Goal: Navigation & Orientation: Find specific page/section

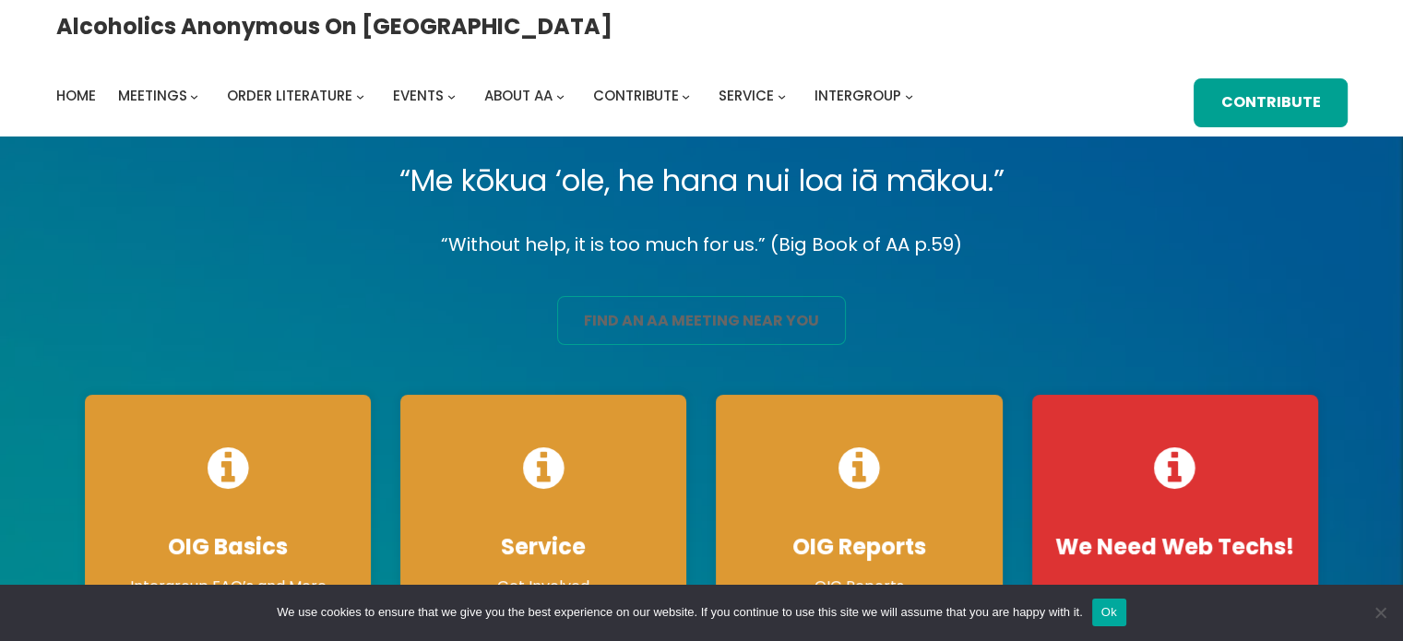
click at [678, 320] on link "find an aa meeting near you" at bounding box center [701, 320] width 289 height 49
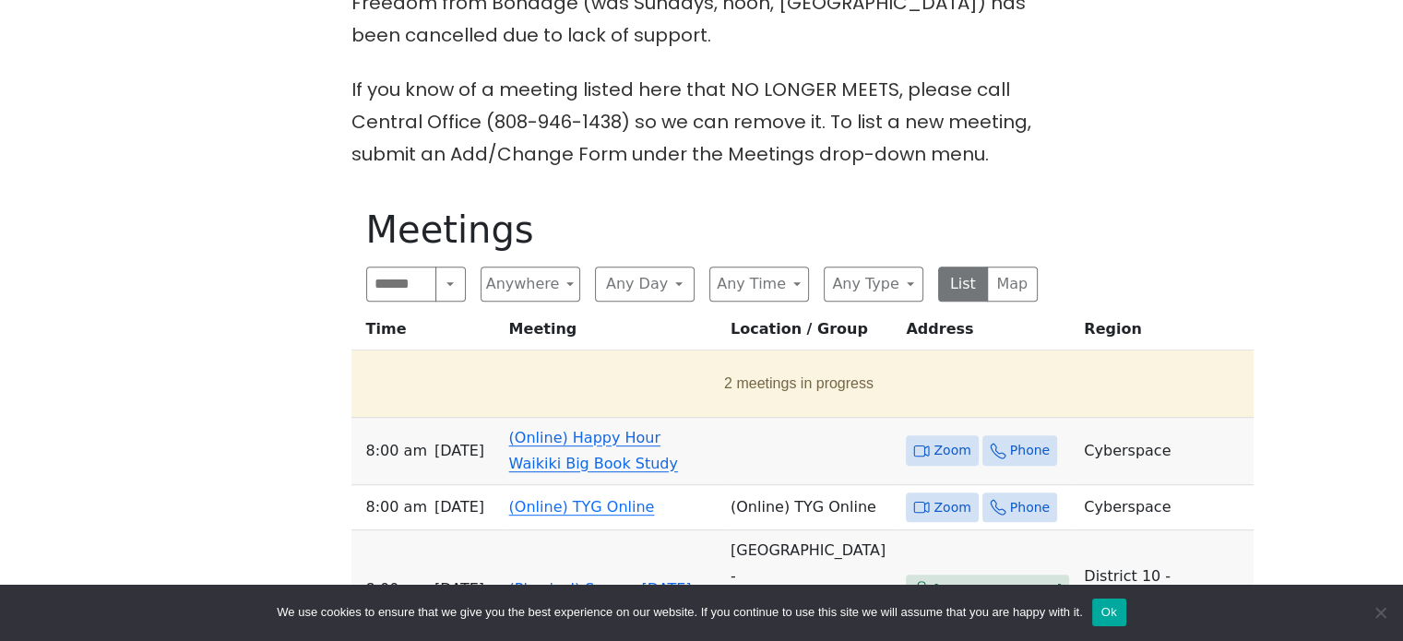
scroll to position [744, 0]
click at [553, 266] on button "Anywhere" at bounding box center [531, 283] width 100 height 35
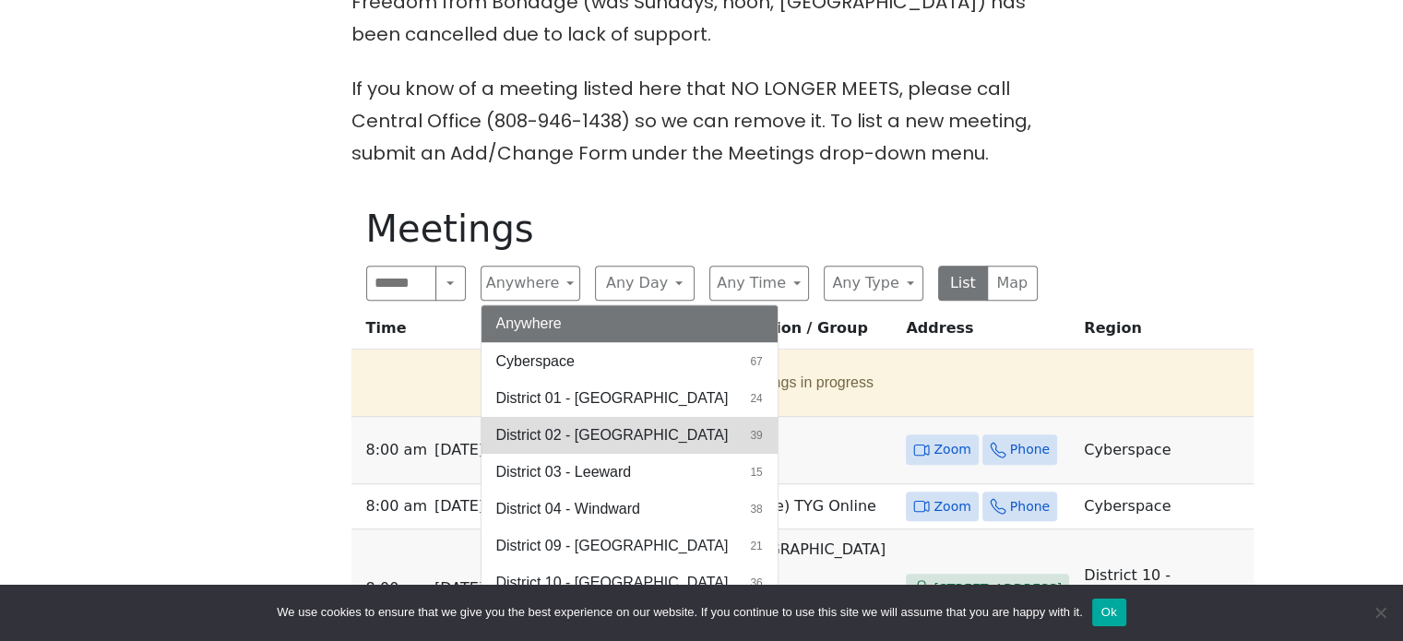
click at [600, 417] on button "District 02 - Honolulu 39" at bounding box center [629, 435] width 296 height 37
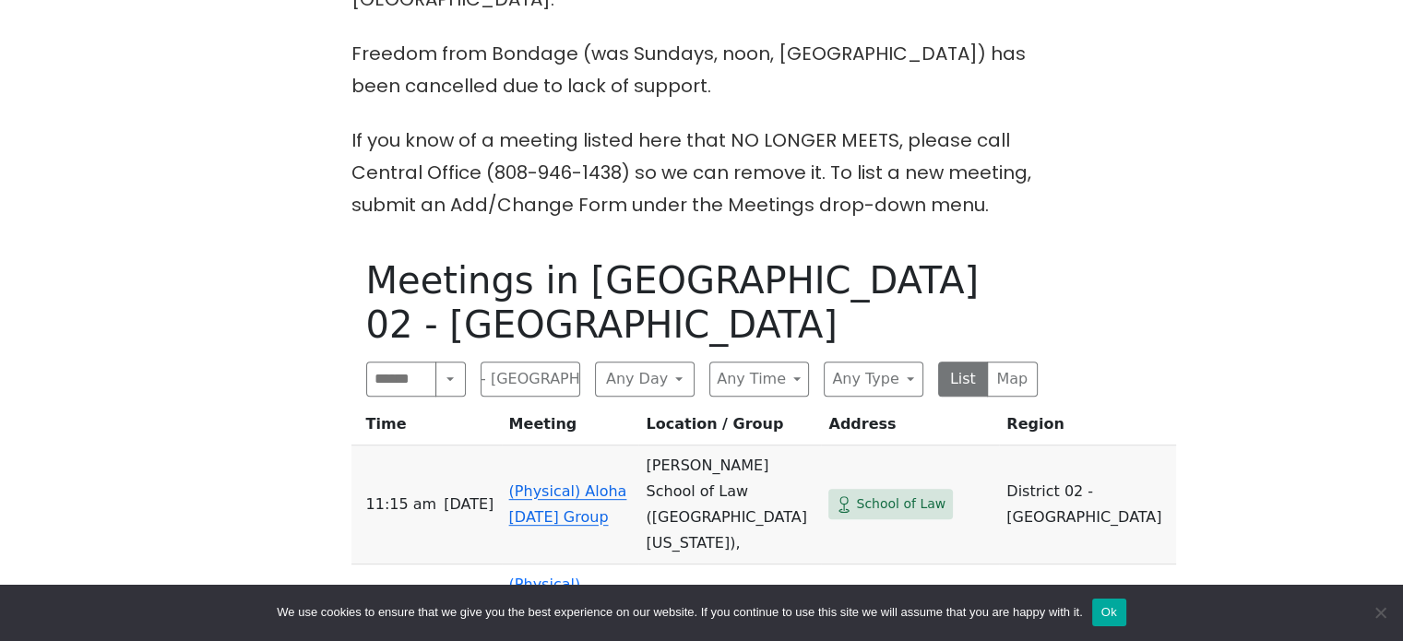
scroll to position [694, 0]
click at [581, 481] on link "(Physical) Aloha Sunday Group" at bounding box center [568, 502] width 118 height 43
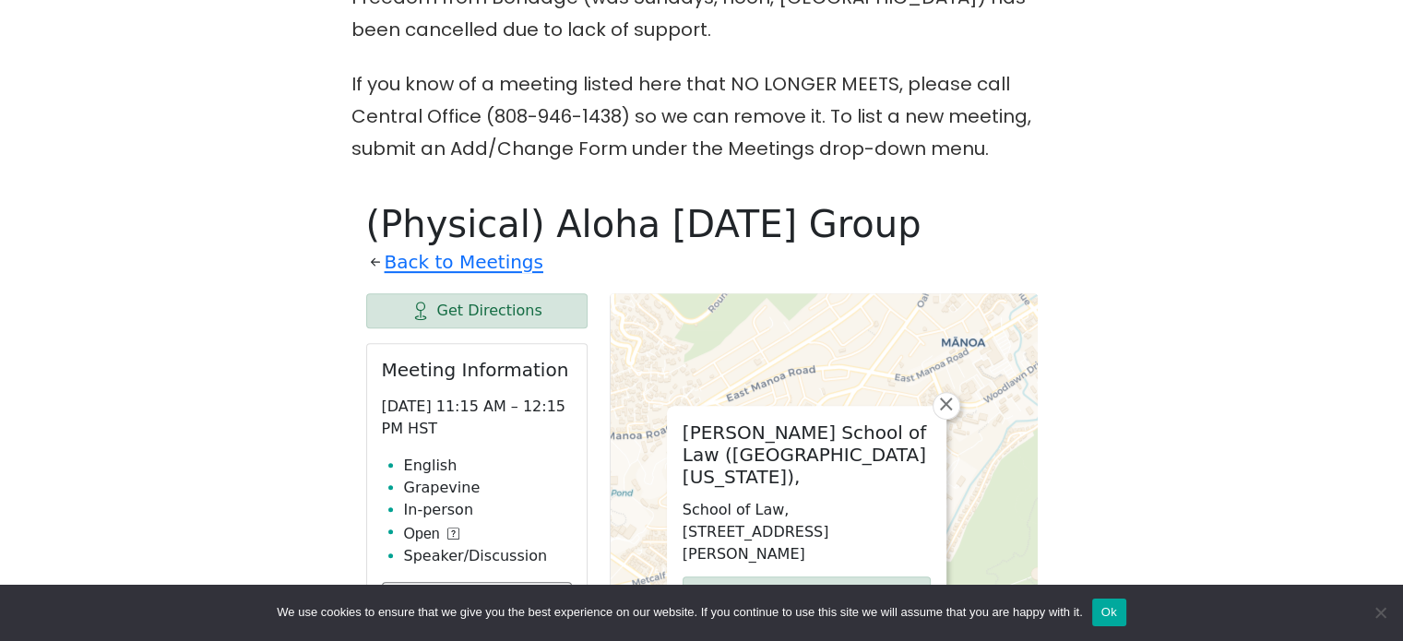
scroll to position [737, 0]
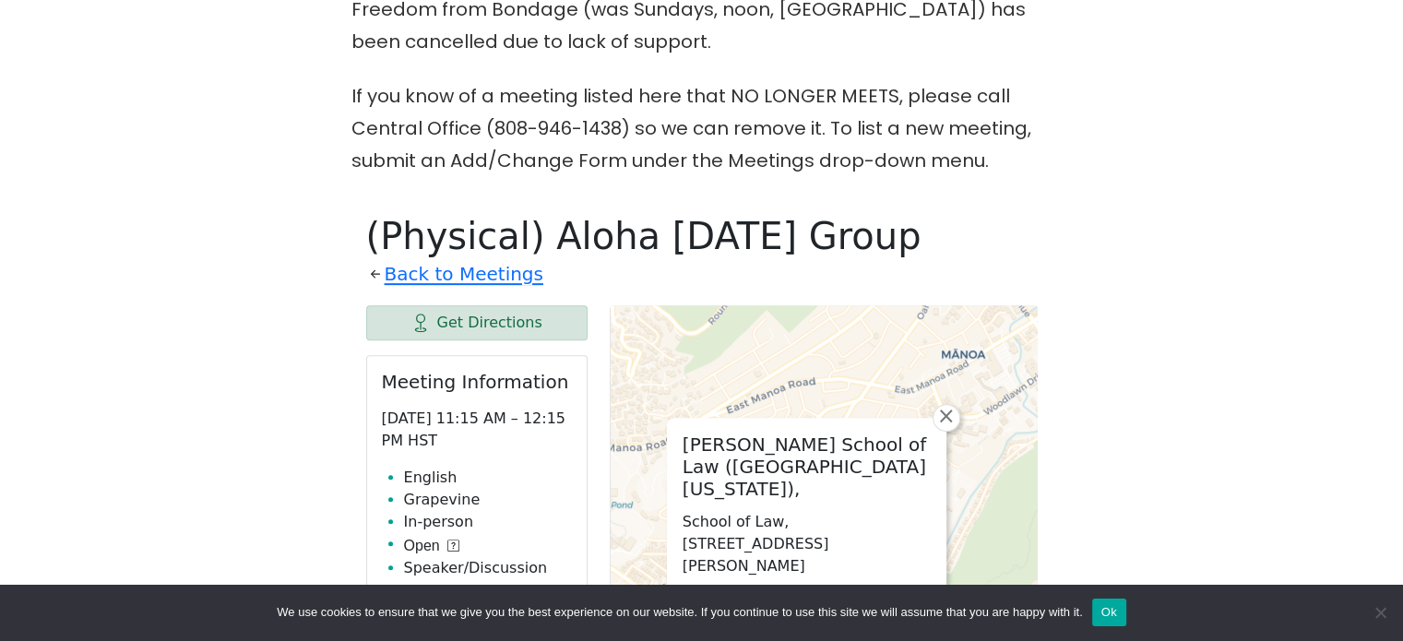
click at [811, 80] on p "If you know of a meeting listed here that NO LONGER MEETS, please call Central …" at bounding box center [701, 128] width 701 height 97
